Goal: Task Accomplishment & Management: Manage account settings

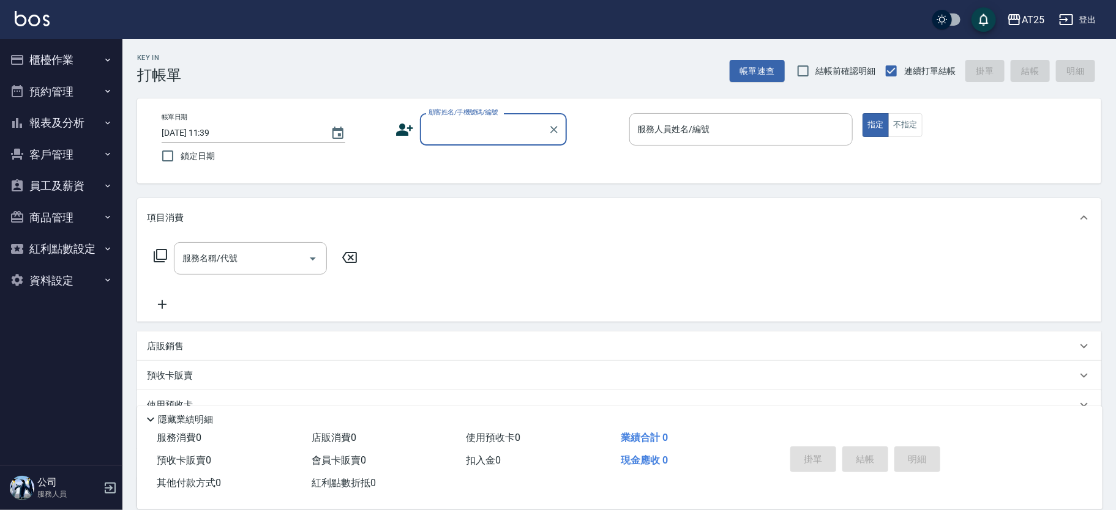
click at [71, 59] on button "櫃檯作業" at bounding box center [61, 60] width 113 height 32
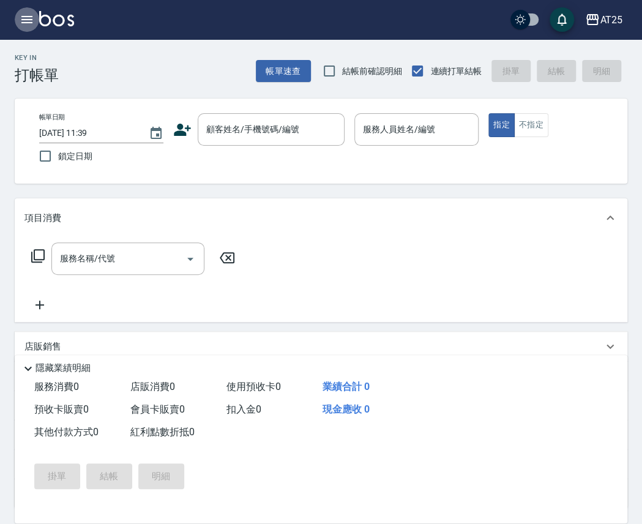
click at [39, 19] on button "button" at bounding box center [27, 19] width 24 height 24
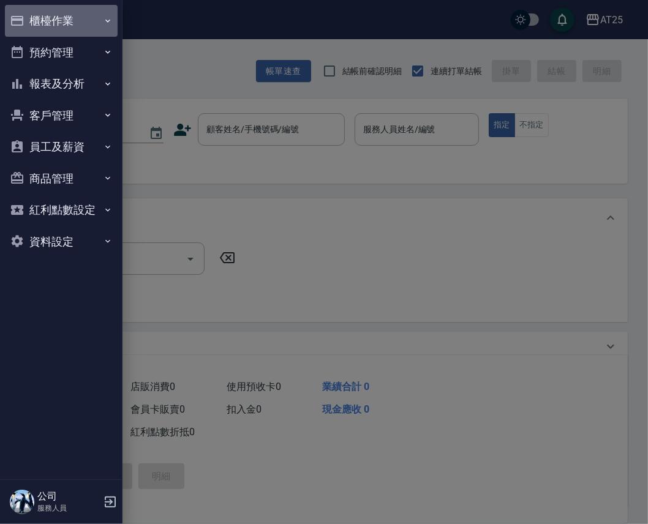
click at [72, 32] on button "櫃檯作業" at bounding box center [61, 21] width 113 height 32
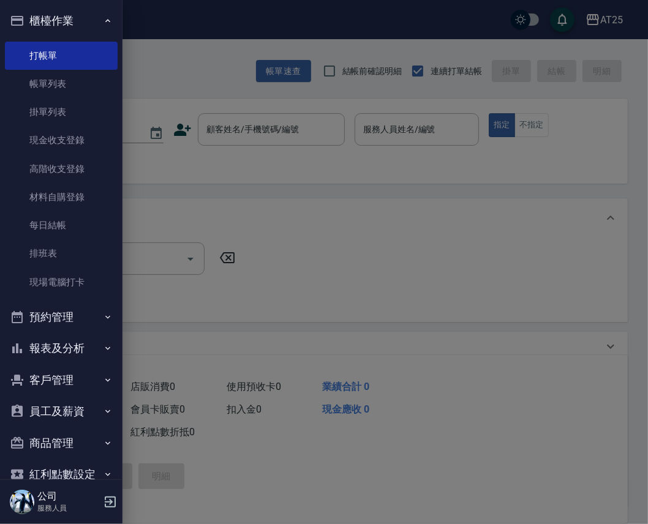
click at [100, 14] on button "櫃檯作業" at bounding box center [61, 21] width 113 height 32
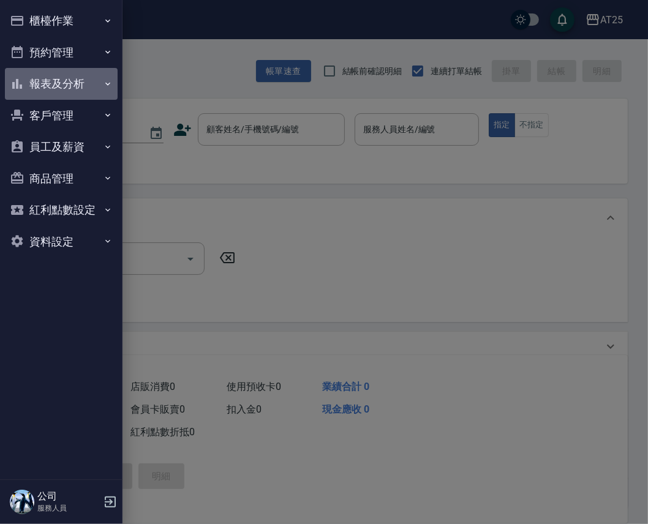
click at [103, 84] on icon "button" at bounding box center [108, 84] width 10 height 10
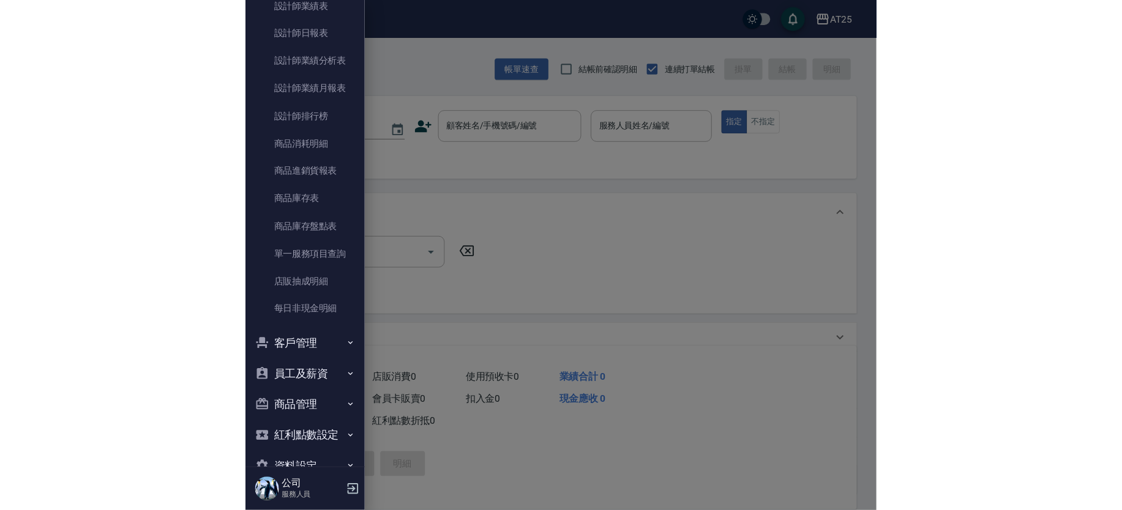
scroll to position [313, 0]
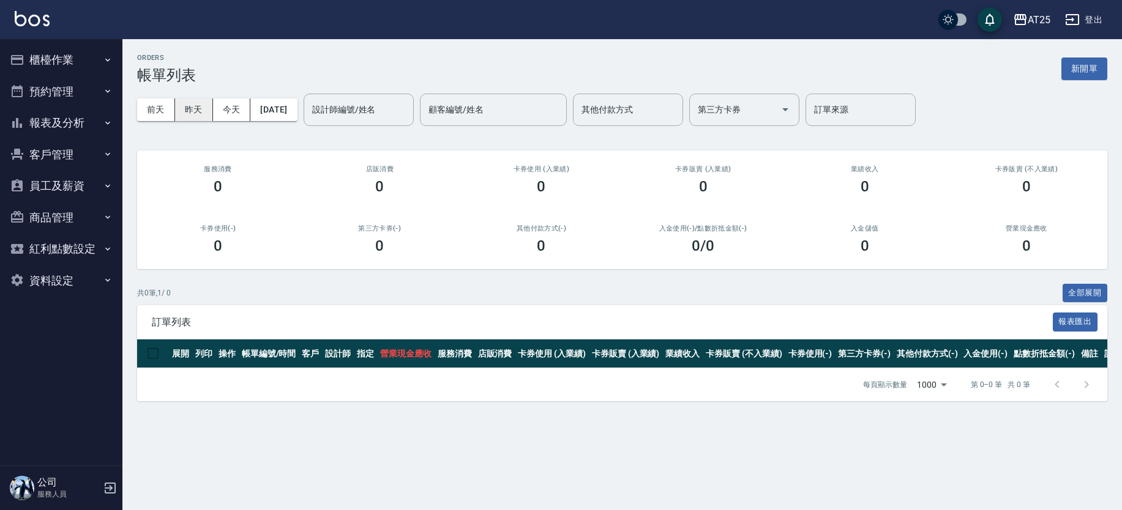
click at [200, 104] on button "昨天" at bounding box center [194, 110] width 38 height 23
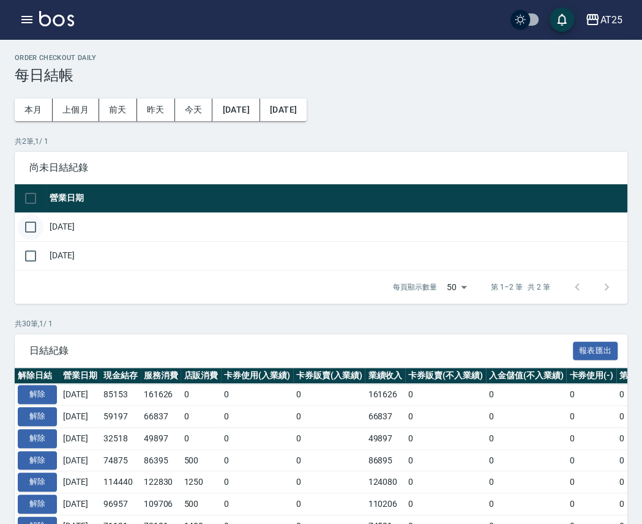
click at [31, 227] on input "checkbox" at bounding box center [31, 227] width 26 height 26
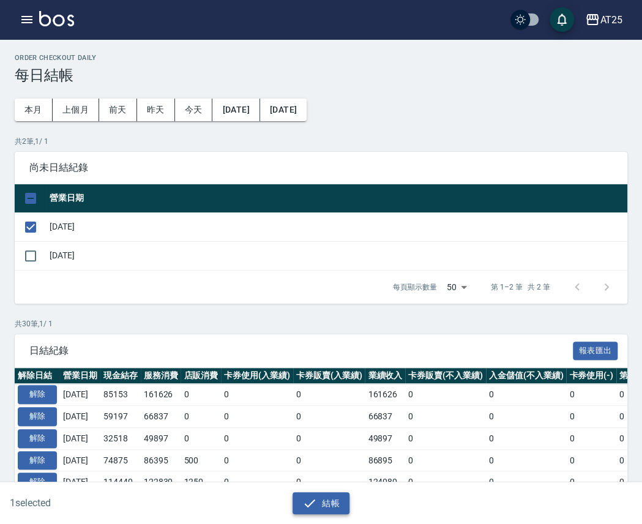
click at [331, 494] on button "結帳" at bounding box center [321, 503] width 57 height 23
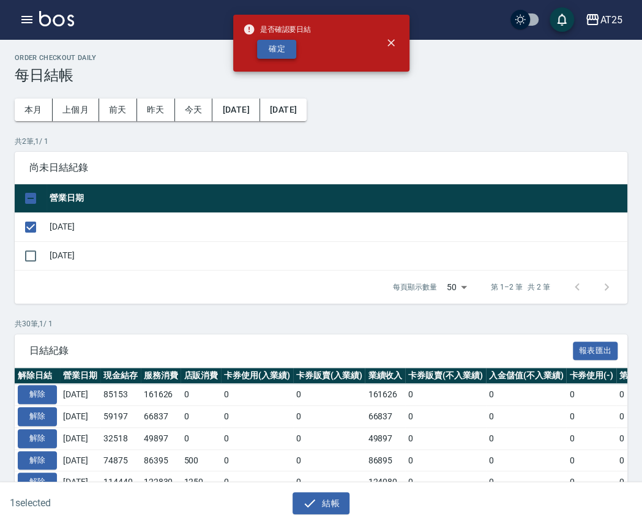
click at [282, 50] on button "確定" at bounding box center [276, 49] width 39 height 19
checkbox input "false"
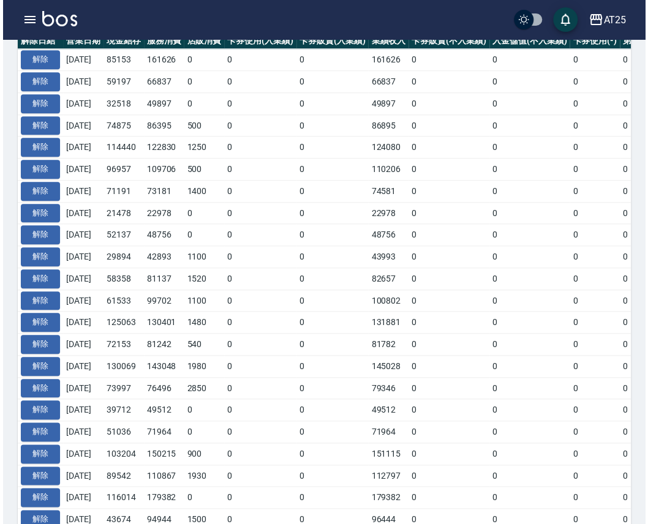
scroll to position [306, 0]
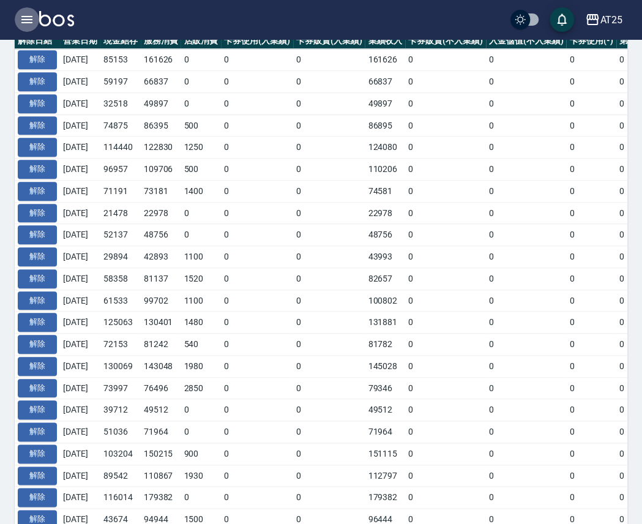
click at [27, 18] on icon "button" at bounding box center [27, 19] width 15 height 15
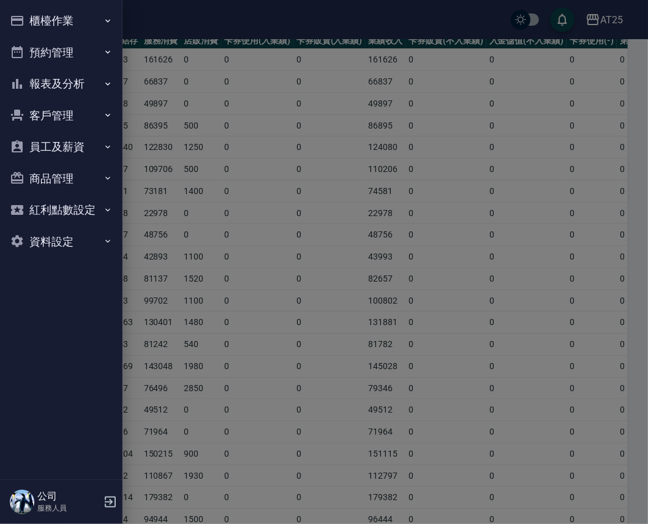
click at [92, 24] on button "櫃檯作業" at bounding box center [61, 21] width 113 height 32
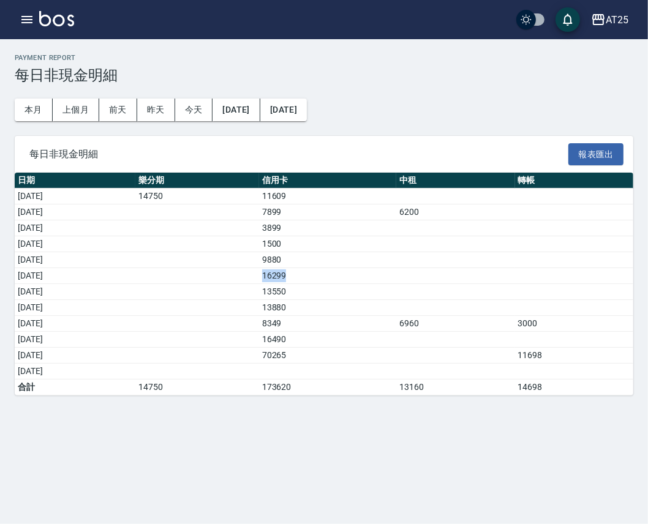
drag, startPoint x: 293, startPoint y: 282, endPoint x: 331, endPoint y: 282, distance: 37.9
click at [331, 282] on tr "2025/09/06 16299" at bounding box center [324, 276] width 618 height 16
drag, startPoint x: 47, startPoint y: 288, endPoint x: 449, endPoint y: 295, distance: 401.6
click at [378, 290] on tr "2025/09/07 13550" at bounding box center [324, 292] width 618 height 16
drag, startPoint x: 423, startPoint y: 320, endPoint x: 356, endPoint y: 319, distance: 67.3
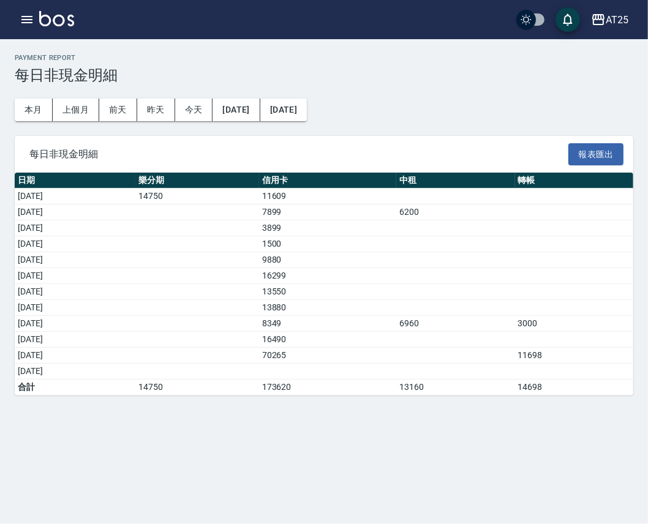
click at [356, 319] on td "8349" at bounding box center [327, 324] width 137 height 16
drag, startPoint x: 47, startPoint y: 319, endPoint x: 623, endPoint y: 313, distance: 576.6
click at [623, 313] on tbody "2025/09/01 14750 11609 2025/09/02 7899 6200 2025/09/03 3899 2025/09/04 1500 202…" at bounding box center [324, 292] width 618 height 207
drag, startPoint x: 346, startPoint y: 150, endPoint x: 346, endPoint y: 92, distance: 57.5
click at [346, 150] on span "每日非現金明細" at bounding box center [298, 154] width 539 height 12
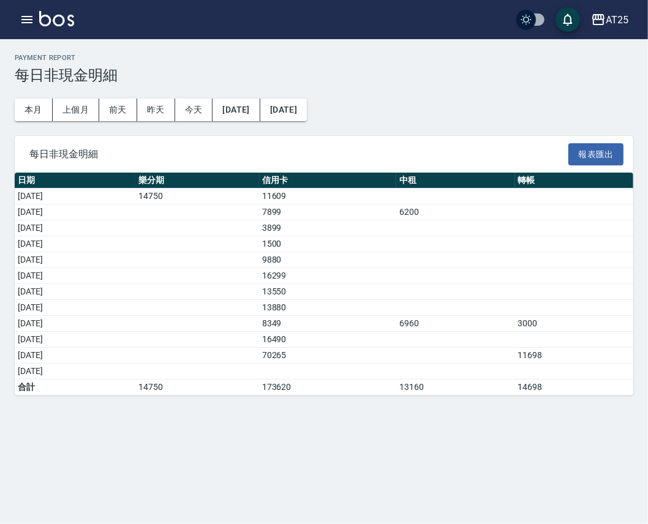
click at [37, 20] on button "button" at bounding box center [27, 19] width 24 height 24
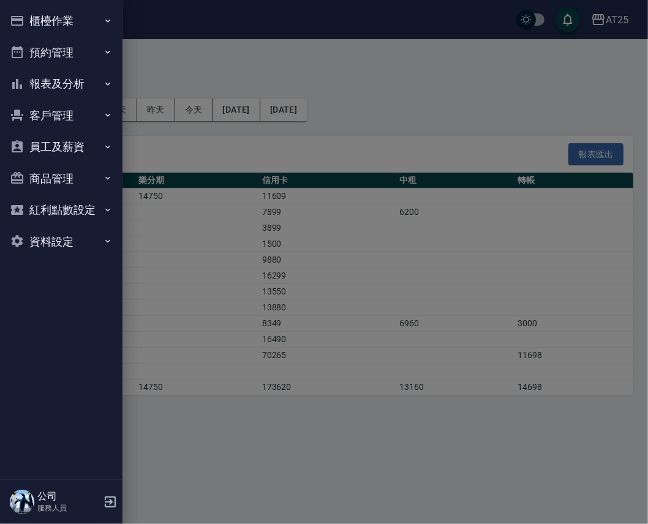
click at [80, 26] on button "櫃檯作業" at bounding box center [61, 21] width 113 height 32
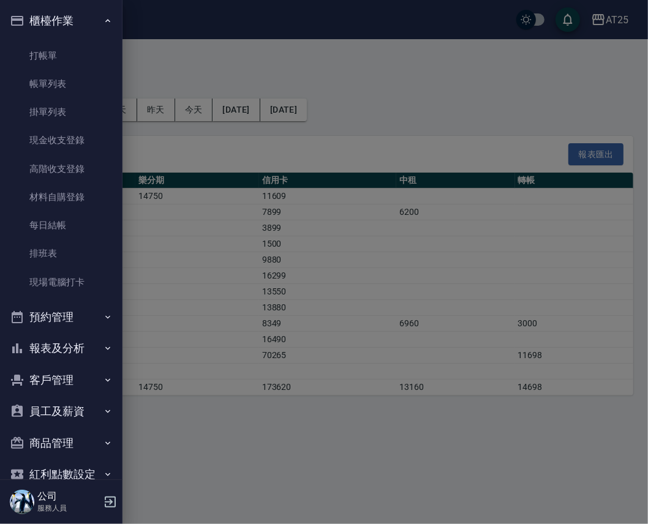
click at [89, 30] on button "櫃檯作業" at bounding box center [61, 21] width 113 height 32
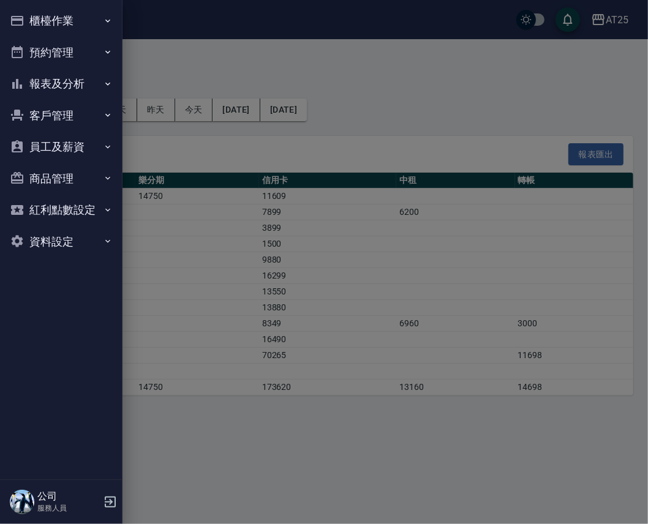
drag, startPoint x: 87, startPoint y: 75, endPoint x: 97, endPoint y: 70, distance: 10.7
click at [92, 71] on button "報表及分析" at bounding box center [61, 84] width 113 height 32
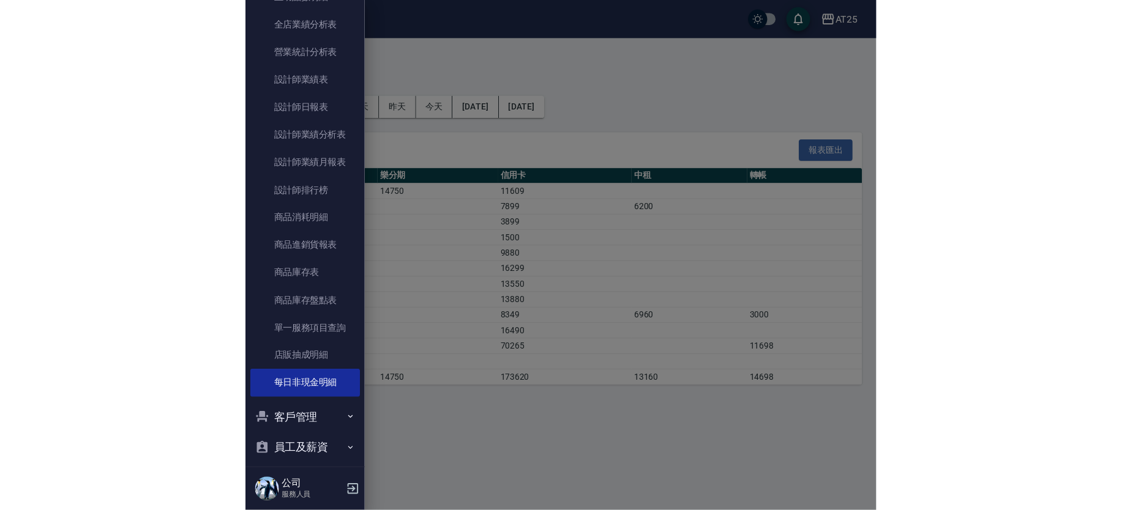
scroll to position [264, 0]
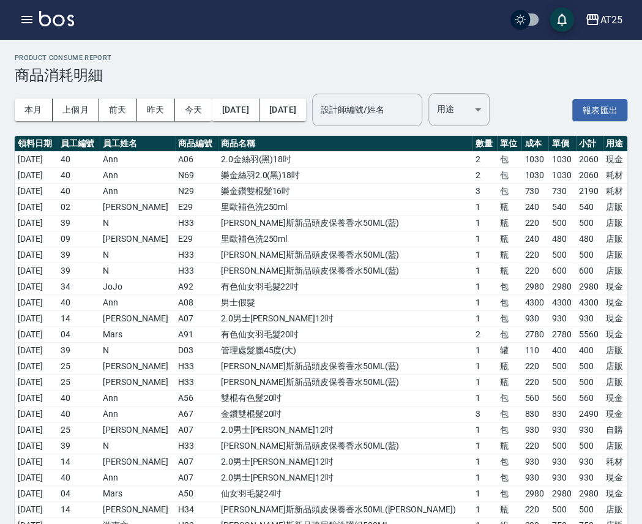
click at [493, 102] on body "AT25 登出 櫃檯作業 打帳單 帳單列表 掛單列表 現金收支登錄 高階收支登錄 材料自購登錄 每日結帳 排班表 現場電腦打卡 預約管理 預約管理 單日預約紀…" at bounding box center [321, 473] width 642 height 946
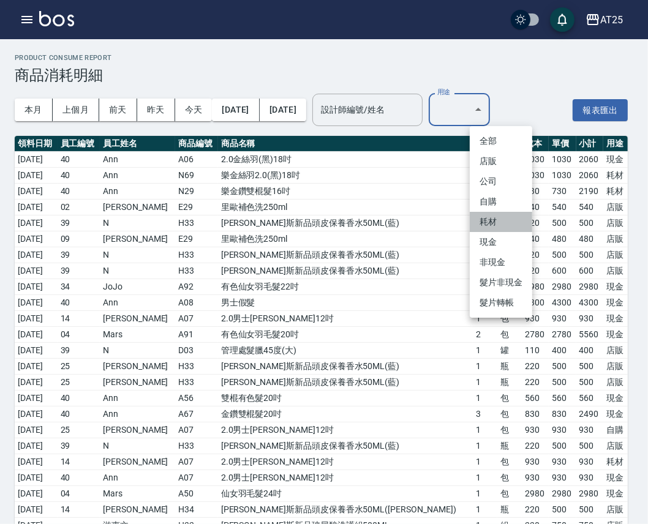
click at [496, 220] on li "耗材" at bounding box center [500, 222] width 62 height 20
type input "耗材"
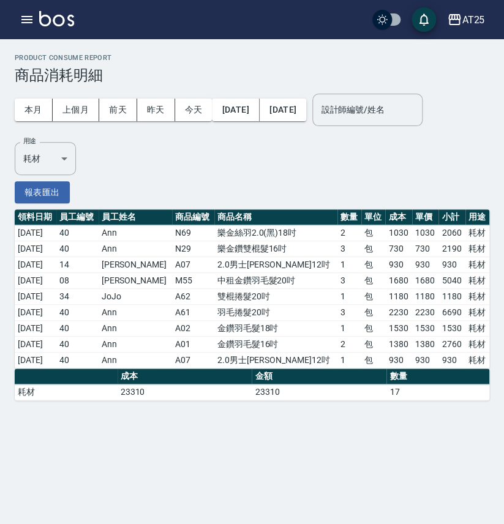
click at [154, 271] on td "Ken" at bounding box center [136, 265] width 74 height 16
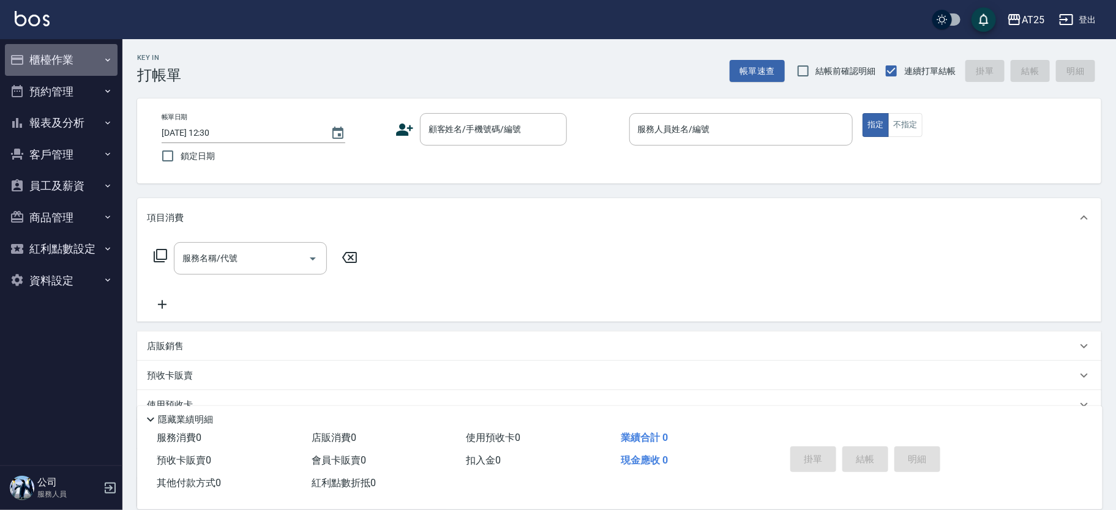
click at [101, 51] on button "櫃檯作業" at bounding box center [61, 60] width 113 height 32
